Goal: Information Seeking & Learning: Learn about a topic

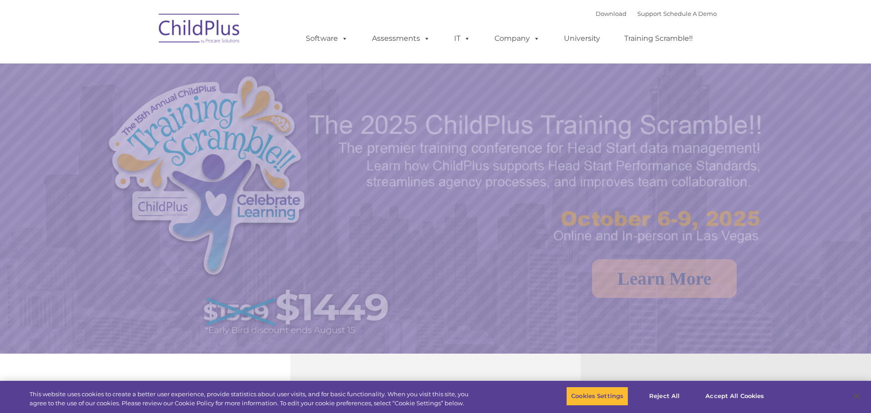
select select "MEDIUM"
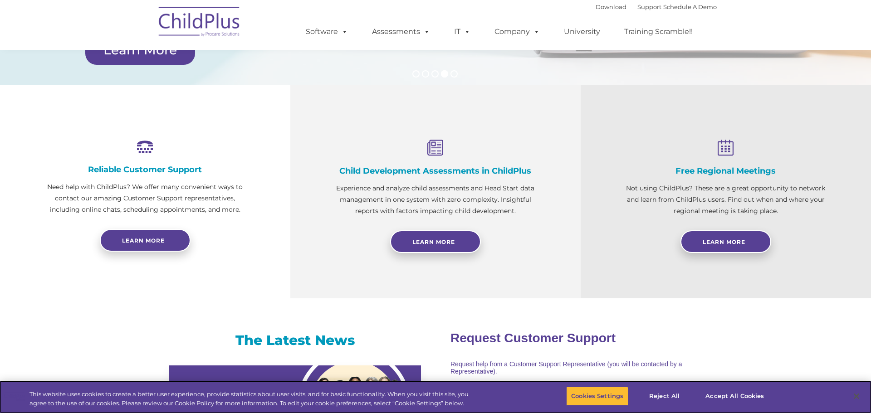
scroll to position [274, 0]
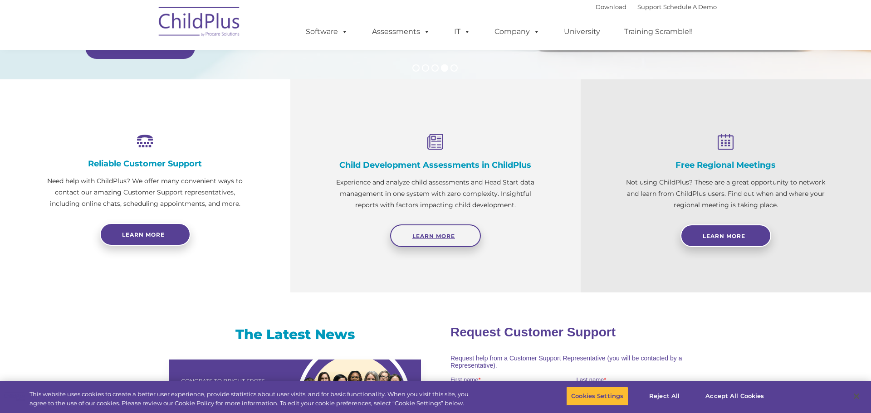
click at [407, 227] on link "Learn More" at bounding box center [435, 235] width 91 height 23
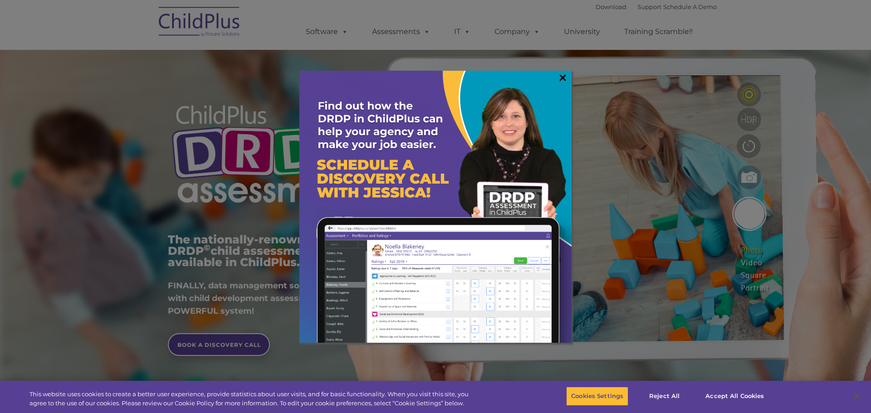
click at [561, 78] on link "×" at bounding box center [562, 77] width 10 height 9
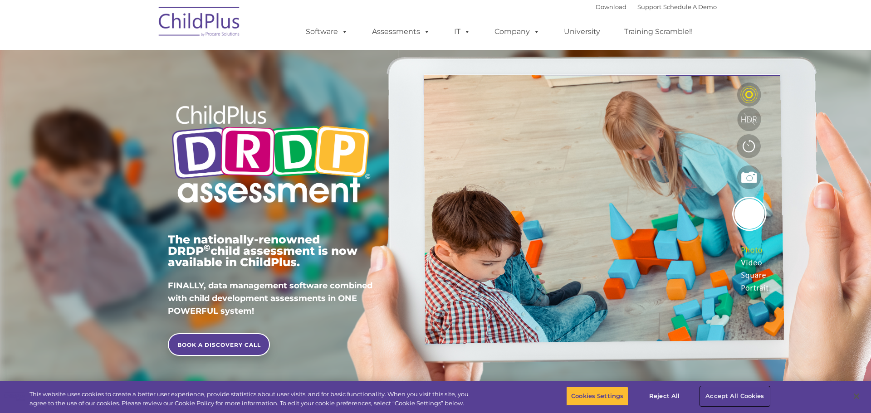
click at [728, 394] on button "Accept All Cookies" at bounding box center [734, 396] width 68 height 19
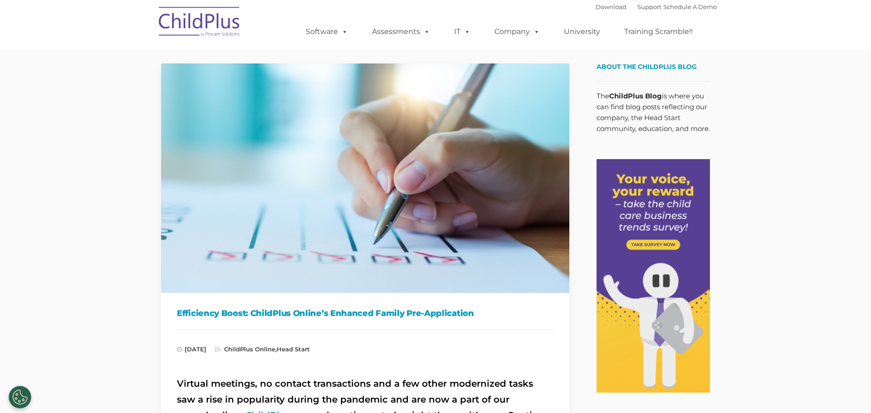
click at [176, 21] on img at bounding box center [199, 22] width 91 height 45
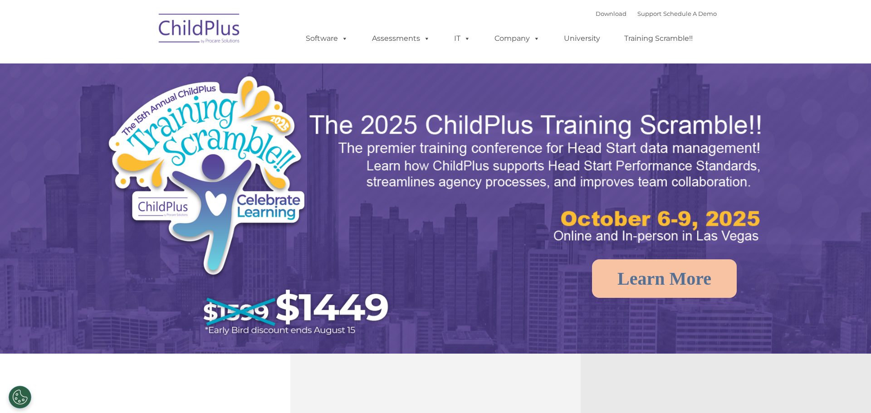
select select "MEDIUM"
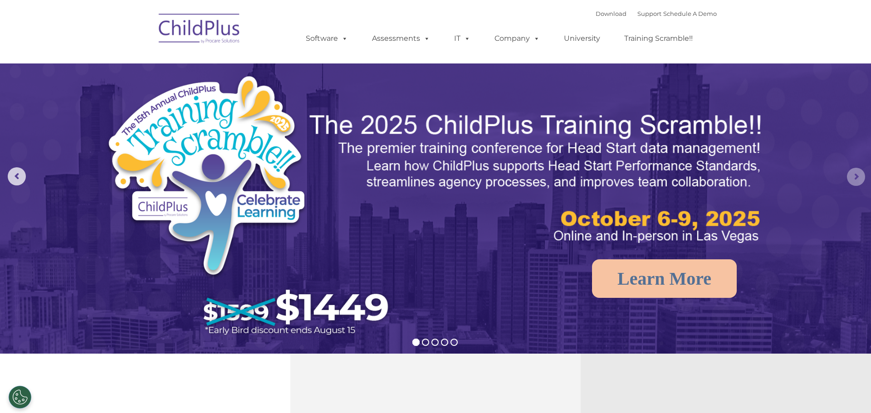
click at [855, 175] on rs-arrow at bounding box center [856, 177] width 18 height 18
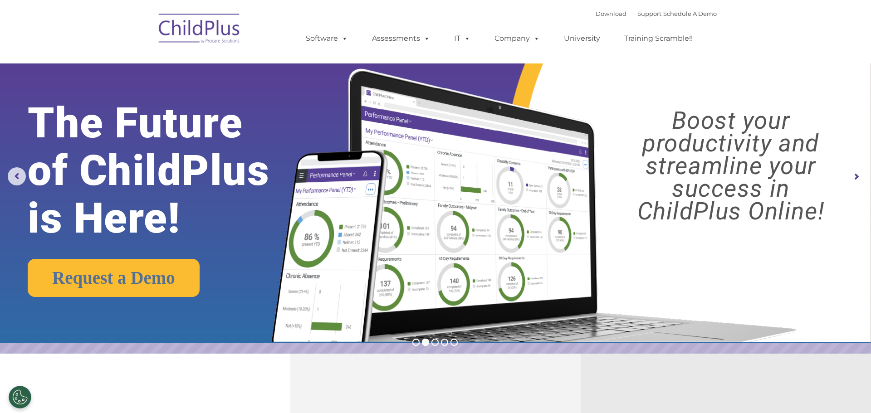
click at [855, 175] on rs-arrow at bounding box center [856, 177] width 18 height 18
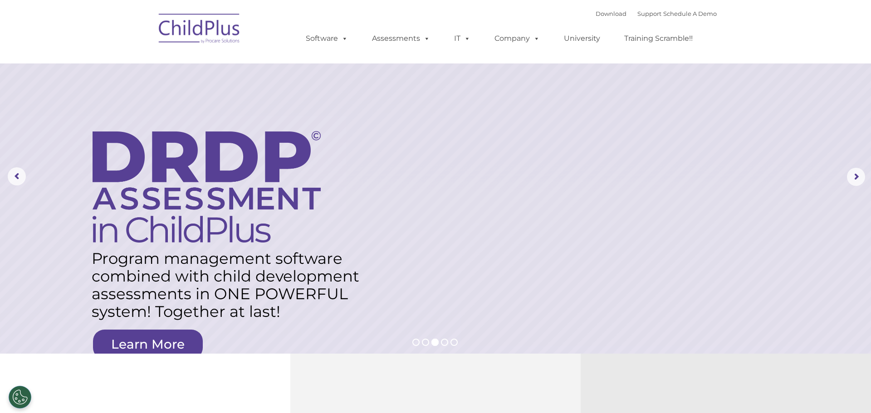
click at [767, 184] on rs-layer at bounding box center [435, 177] width 871 height 354
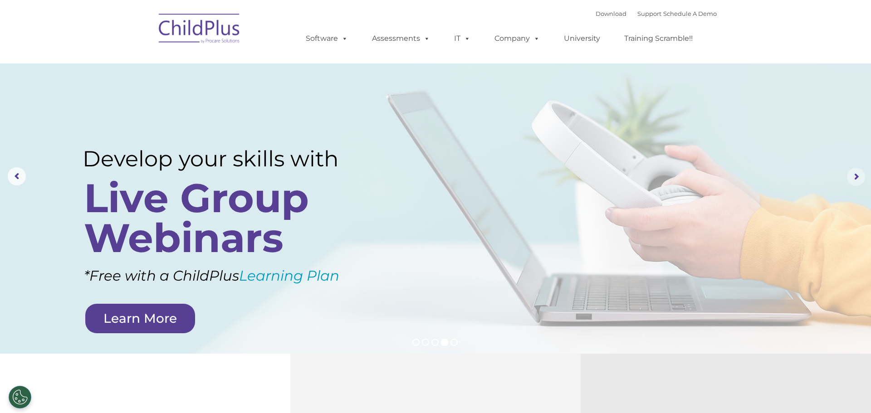
click at [856, 174] on rs-arrow at bounding box center [856, 177] width 18 height 18
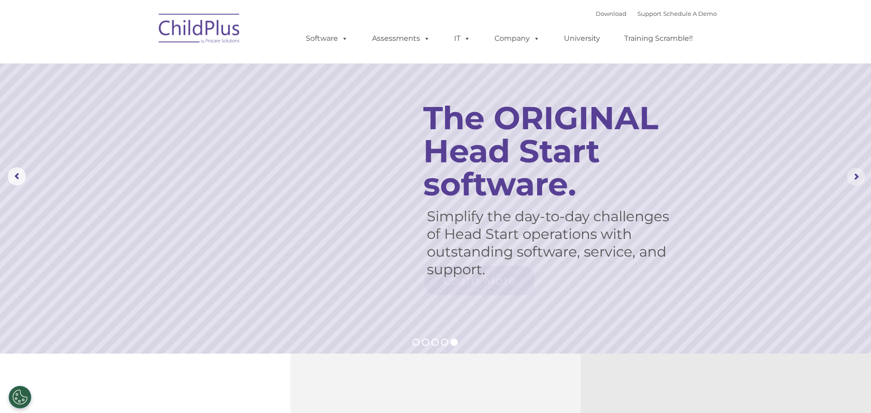
click at [856, 174] on rs-arrow at bounding box center [856, 177] width 18 height 18
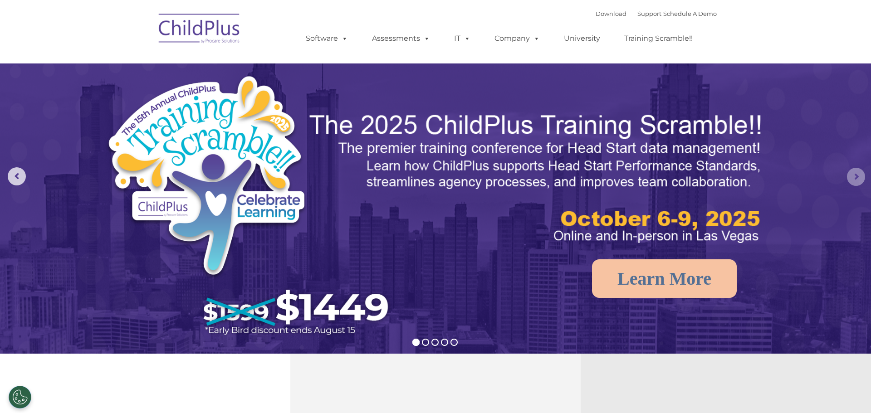
click at [856, 174] on rs-arrow at bounding box center [856, 177] width 18 height 18
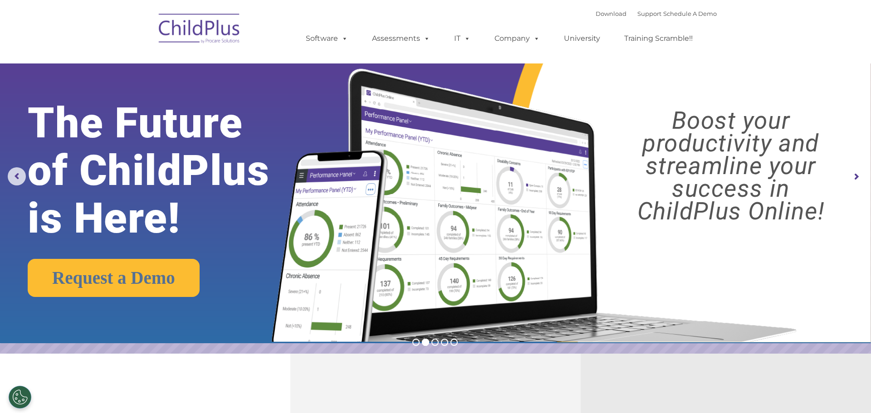
click at [856, 174] on rs-arrow at bounding box center [856, 177] width 18 height 18
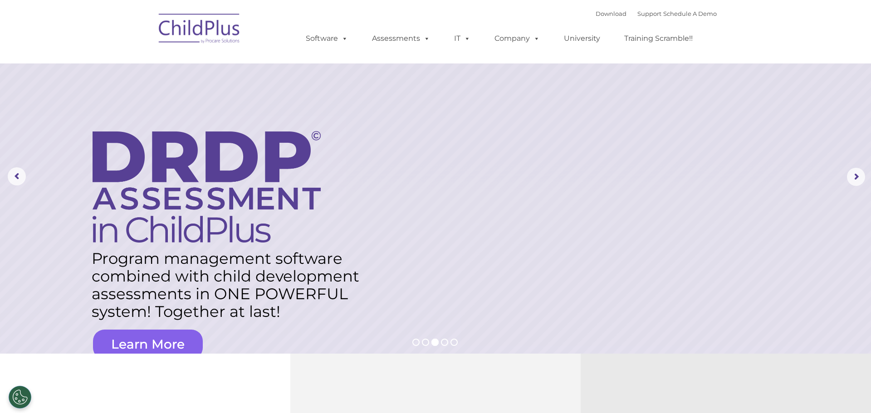
click at [157, 346] on link "Learn More" at bounding box center [148, 344] width 110 height 29
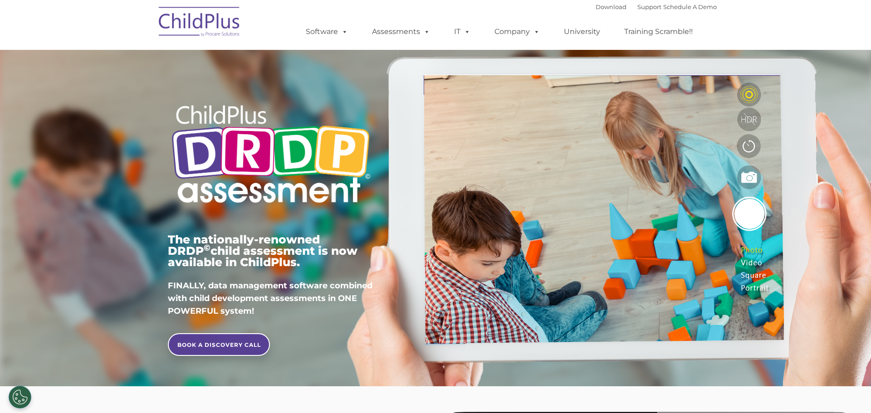
click at [784, 92] on div "The nationally-renowned DRDP © child assessment is now available in ChildPlus. …" at bounding box center [435, 209] width 871 height 355
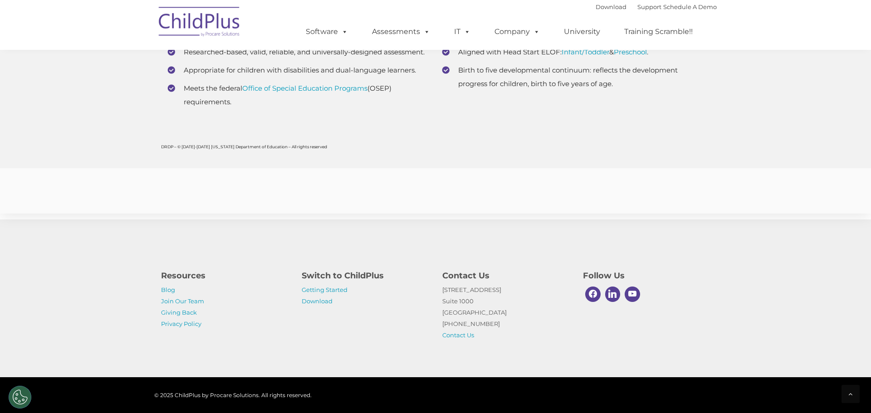
scroll to position [3580, 0]
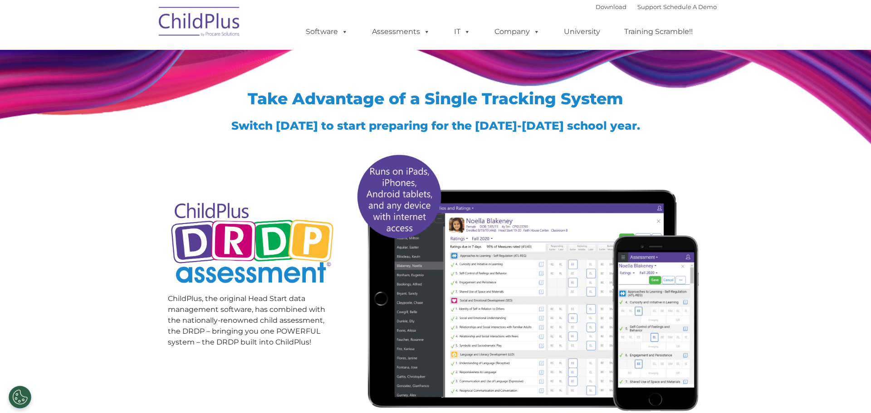
click at [806, 93] on div "Take Advantage of a Single Tracking System Switch today to start preparing for …" at bounding box center [435, 234] width 871 height 397
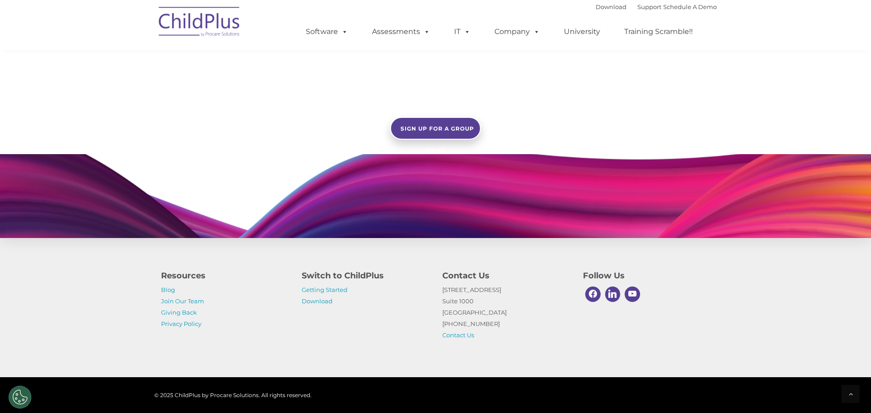
scroll to position [773, 0]
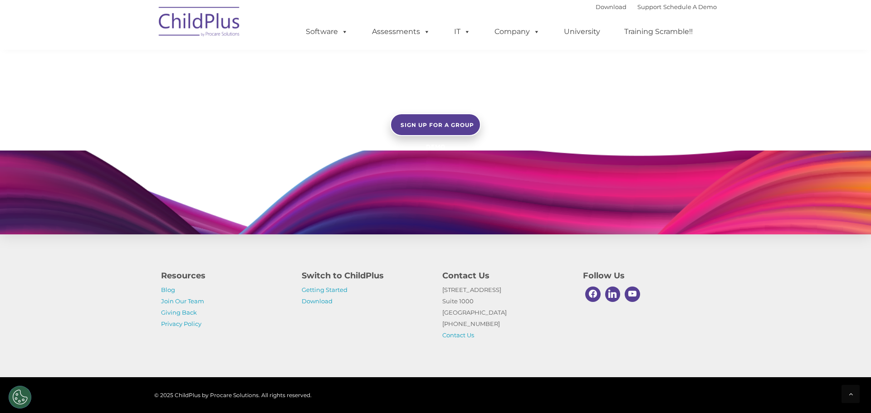
click at [799, 18] on nav "Download Support | Schedule A Demo  MENU MENU Software ChildPlus: The original…" at bounding box center [435, 25] width 871 height 50
click at [847, 393] on div at bounding box center [850, 394] width 18 height 18
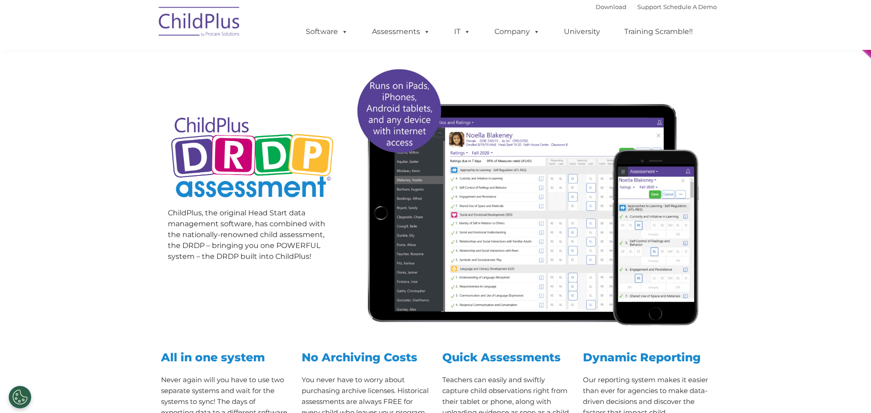
scroll to position [0, 0]
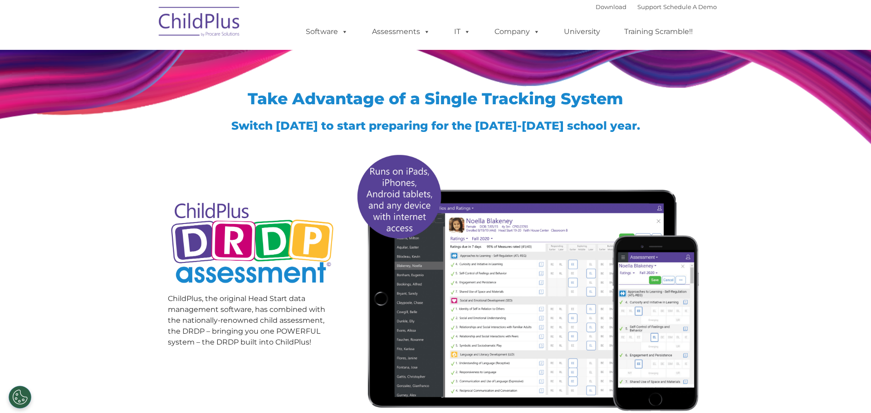
click at [648, 77] on div at bounding box center [435, 64] width 549 height 25
click at [422, 209] on img at bounding box center [527, 282] width 352 height 270
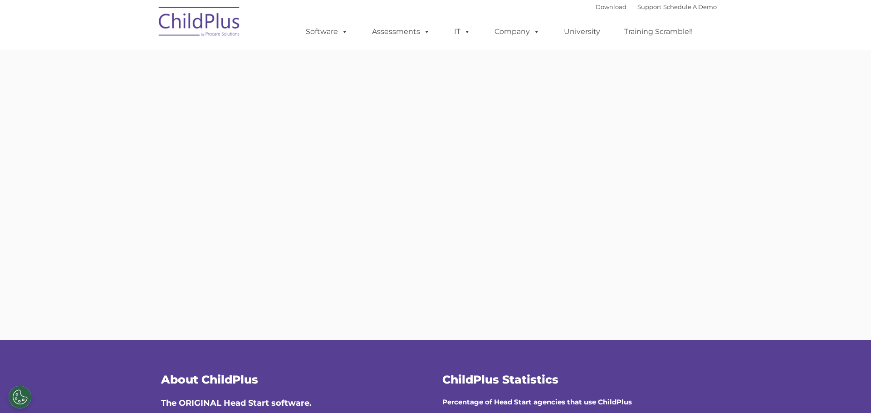
type input ""
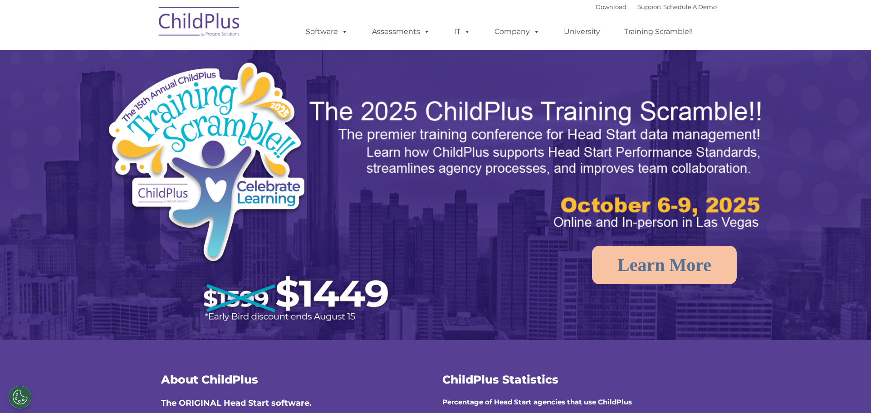
click at [218, 19] on img at bounding box center [199, 22] width 91 height 45
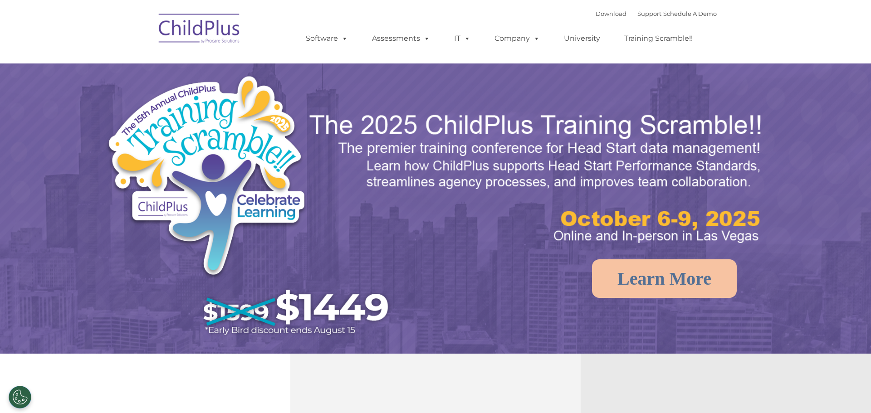
select select "MEDIUM"
